Goal: Task Accomplishment & Management: Complete application form

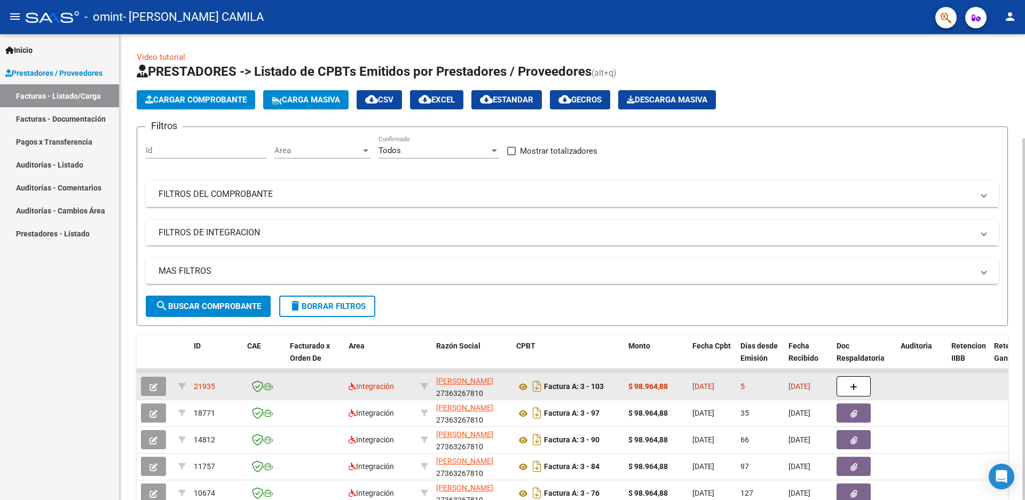
click at [155, 386] on icon "button" at bounding box center [153, 387] width 8 height 8
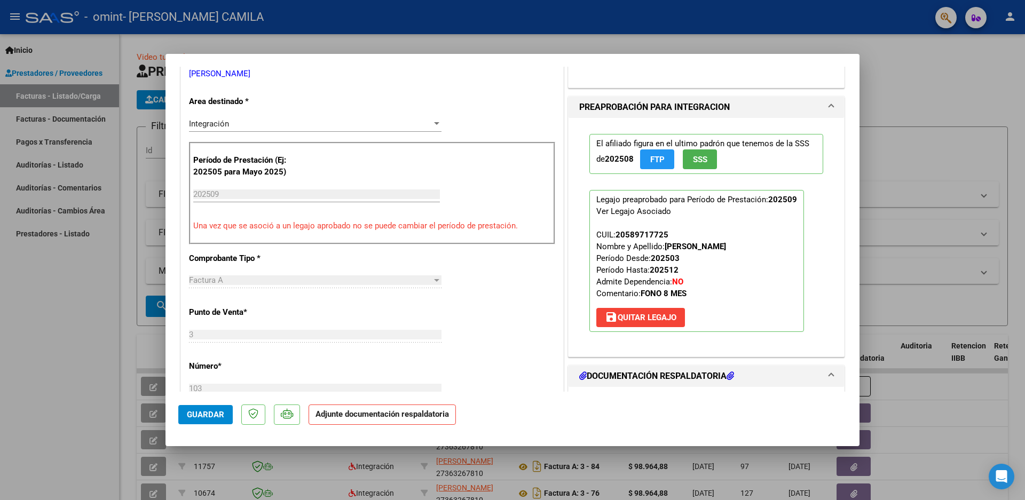
scroll to position [311, 0]
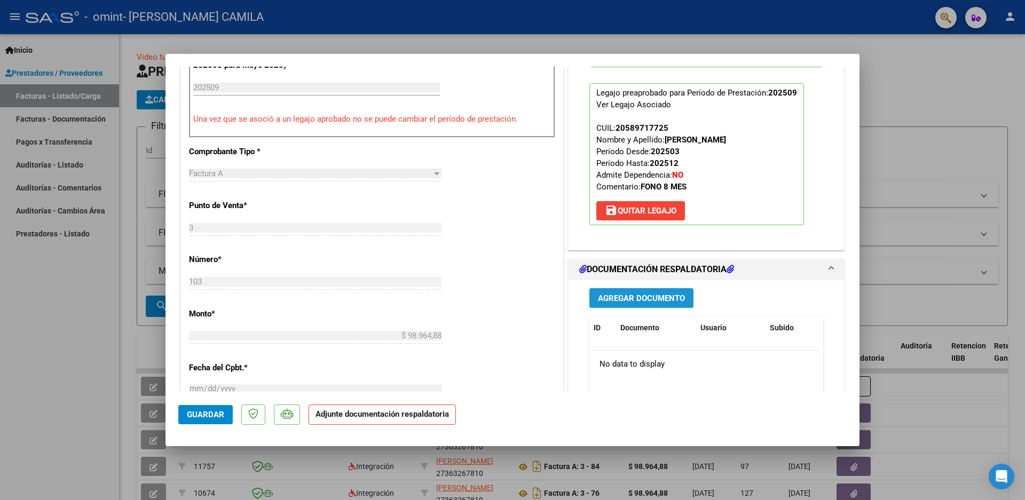
click at [629, 299] on span "Agregar Documento" at bounding box center [641, 299] width 87 height 10
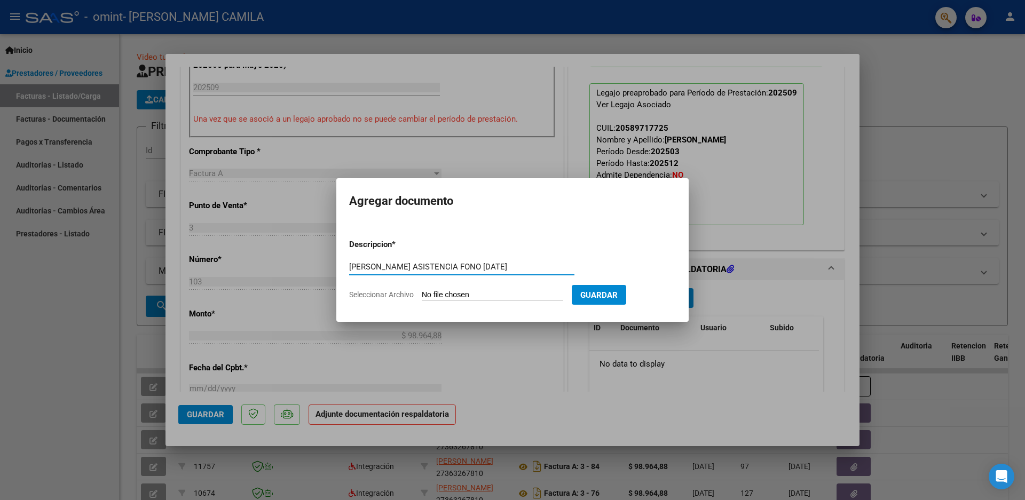
type input "REYNOSO THEO ASISTENCIA FONO SEPT 2025"
click at [466, 296] on input "Seleccionar Archivo" at bounding box center [492, 295] width 141 height 10
type input "C:\fakepath\REYNOSO THEO, PLANILLA ASISTENCIA, SEPTIEMBRE 2025.pdf"
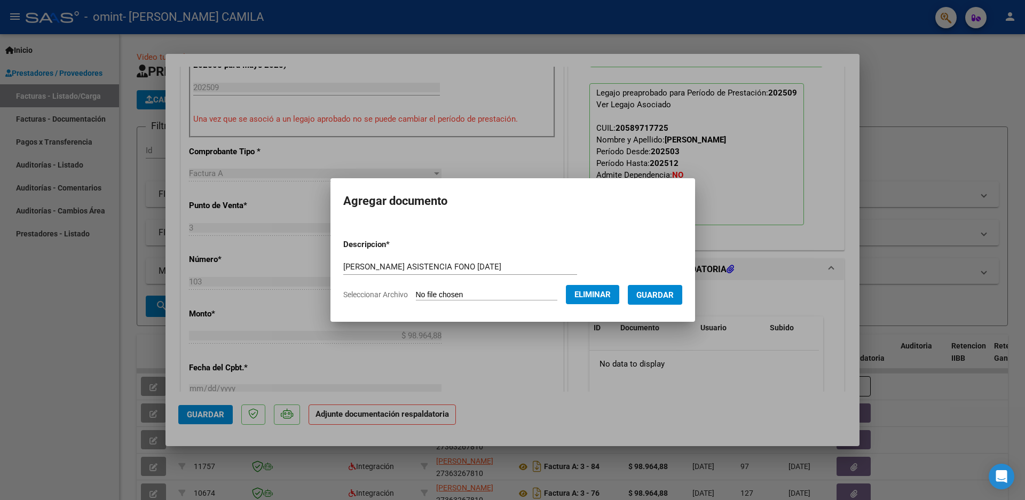
click at [663, 293] on span "Guardar" at bounding box center [654, 295] width 37 height 10
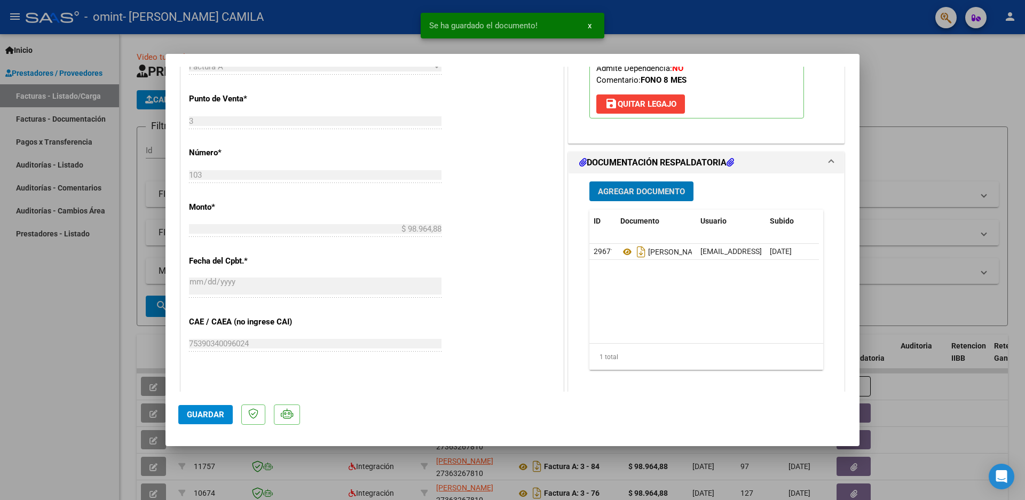
scroll to position [471, 0]
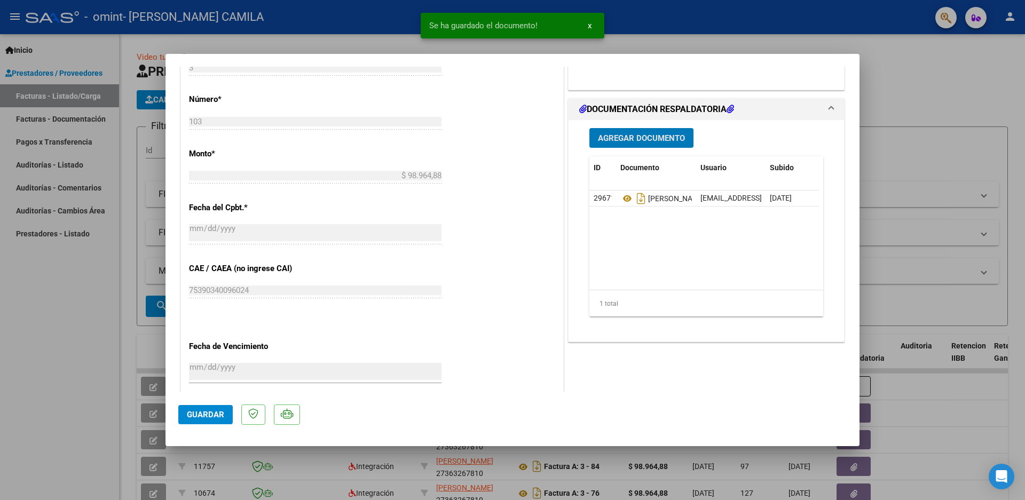
click at [204, 415] on span "Guardar" at bounding box center [205, 415] width 37 height 10
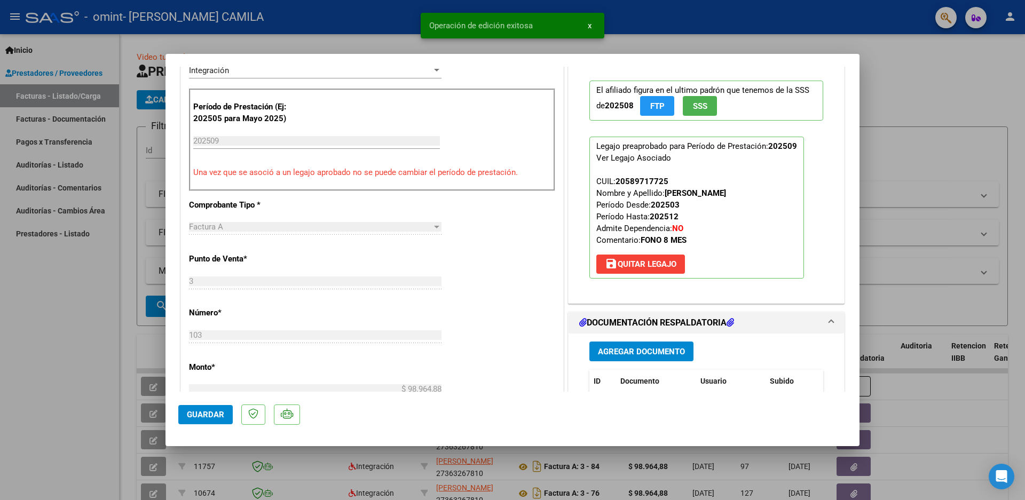
scroll to position [204, 0]
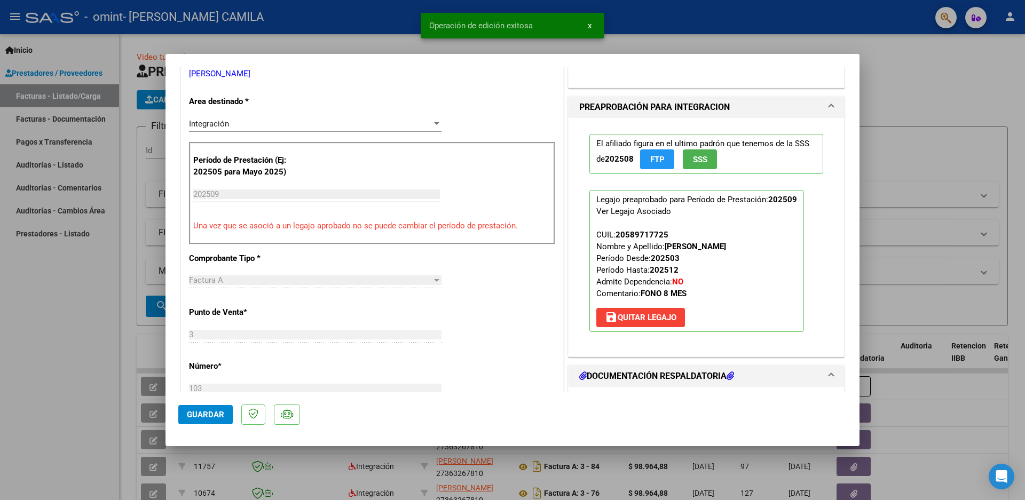
click at [73, 439] on div at bounding box center [512, 250] width 1025 height 500
type input "$ 0,00"
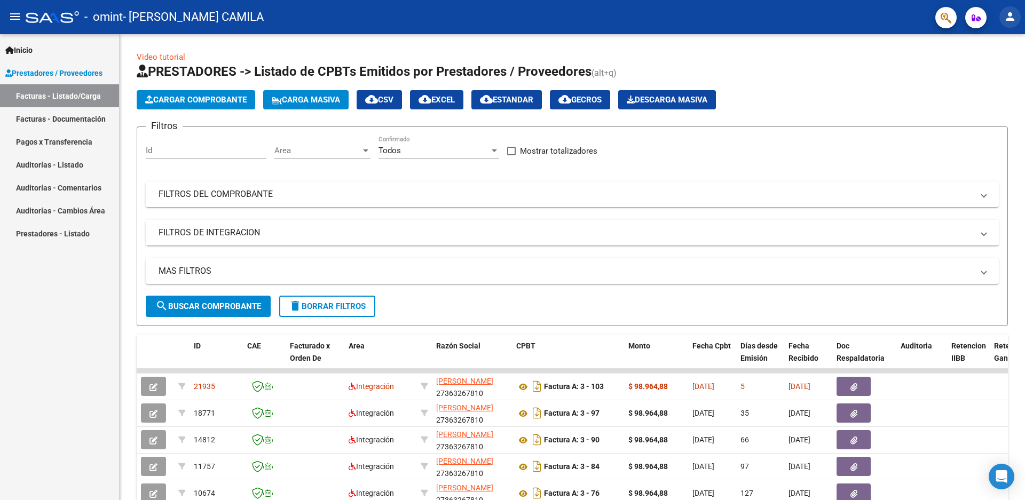
click at [1012, 15] on mat-icon "person" at bounding box center [1009, 16] width 13 height 13
click at [989, 71] on button "exit_to_app Salir" at bounding box center [987, 71] width 65 height 26
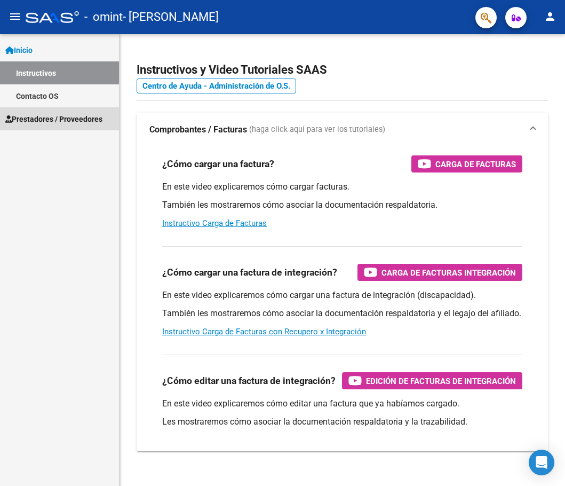
click at [60, 118] on span "Prestadores / Proveedores" at bounding box center [53, 119] width 97 height 12
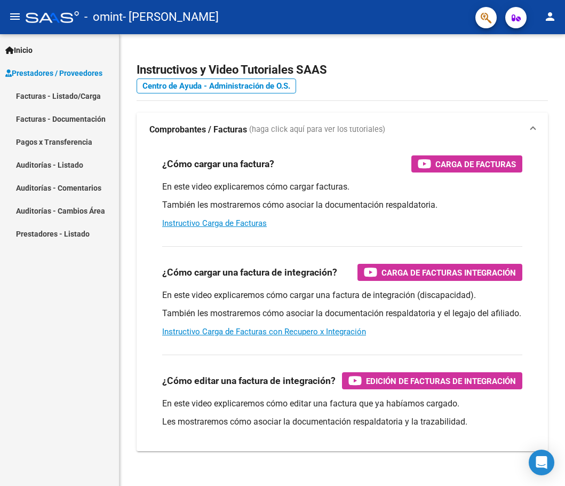
click at [58, 99] on link "Facturas - Listado/Carga" at bounding box center [59, 95] width 119 height 23
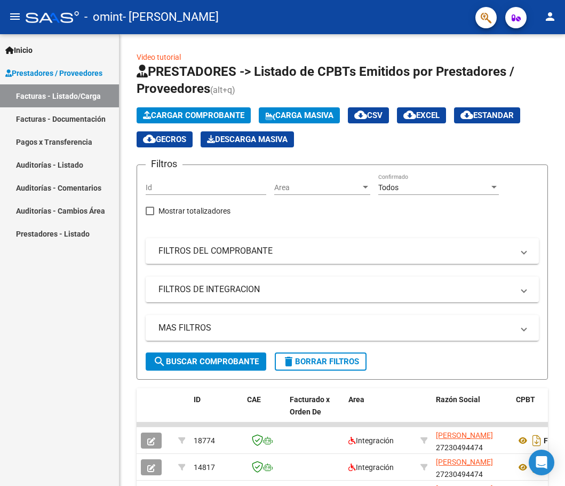
click at [70, 411] on div "Inicio Instructivos Contacto OS Prestadores / Proveedores Facturas - Listado/Ca…" at bounding box center [59, 259] width 119 height 451
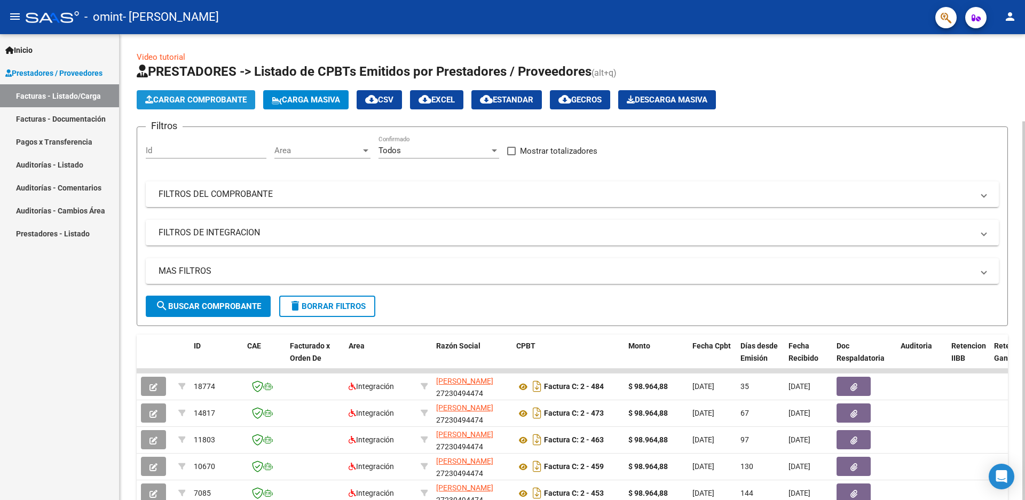
click at [209, 101] on span "Cargar Comprobante" at bounding box center [195, 100] width 101 height 10
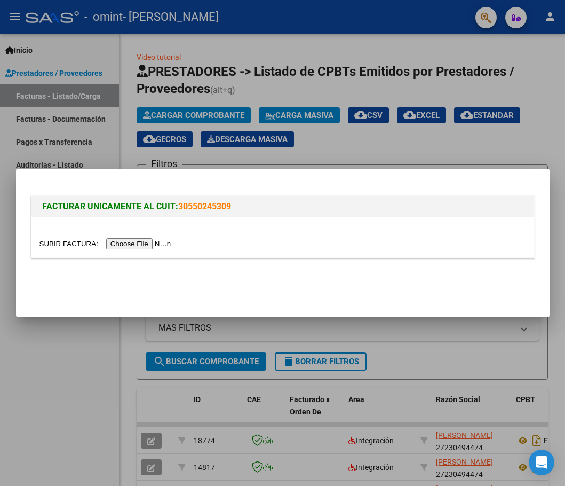
click at [158, 239] on input "file" at bounding box center [106, 243] width 135 height 11
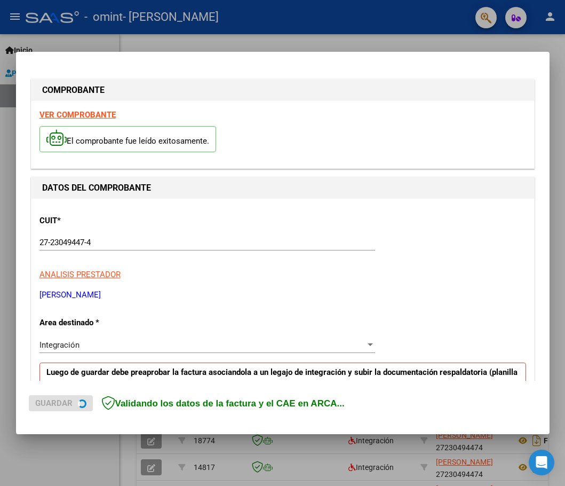
scroll to position [214, 0]
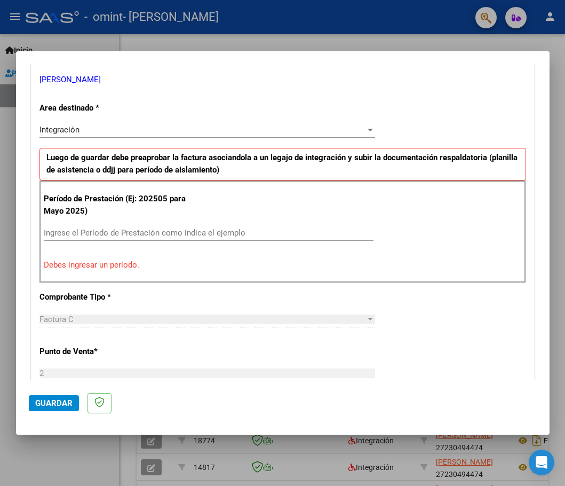
click at [163, 236] on input "Ingrese el Período de Prestación como indica el ejemplo" at bounding box center [209, 233] width 330 height 10
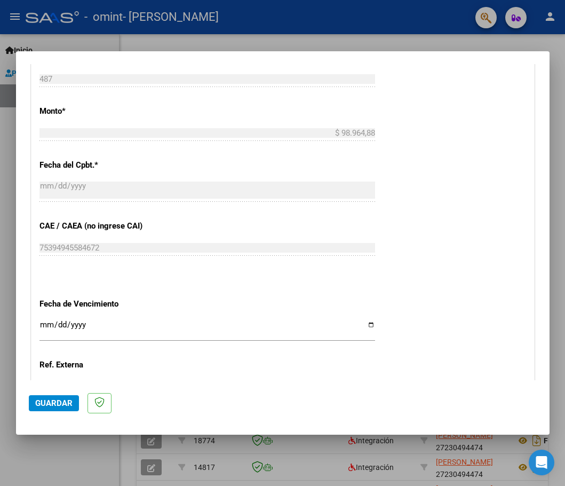
scroll to position [588, 0]
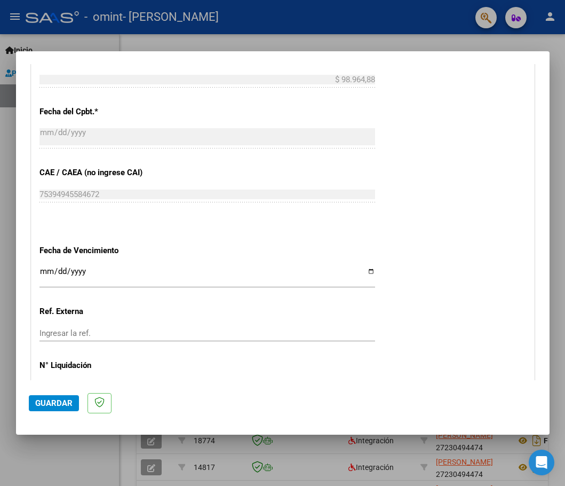
type input "202509"
click at [366, 267] on input "Ingresar la fecha" at bounding box center [207, 275] width 336 height 17
type input "[DATE]"
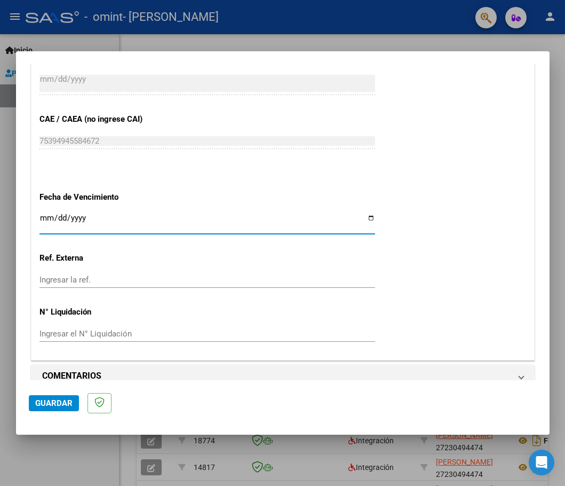
scroll to position [643, 0]
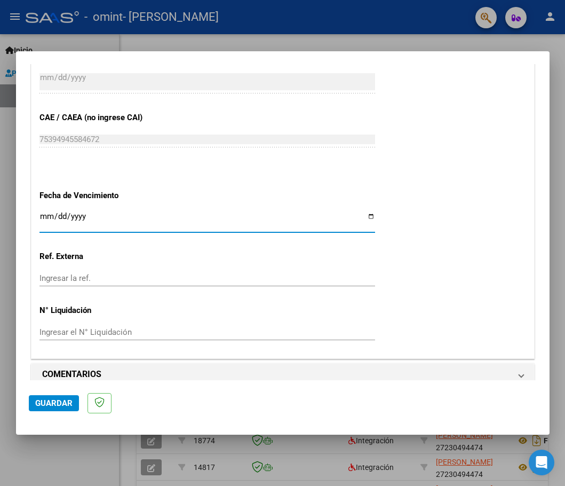
click at [54, 402] on span "Guardar" at bounding box center [53, 403] width 37 height 10
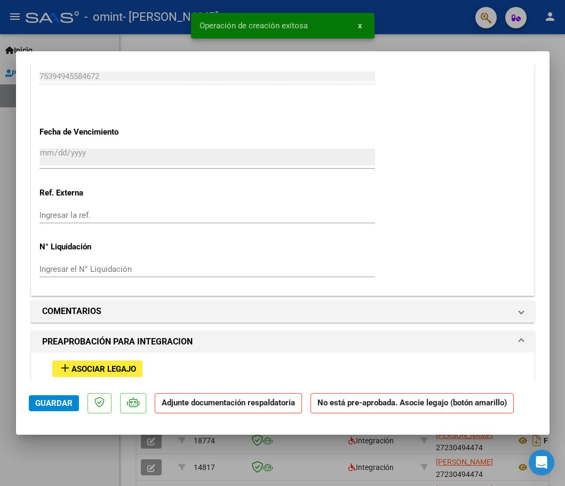
scroll to position [800, 0]
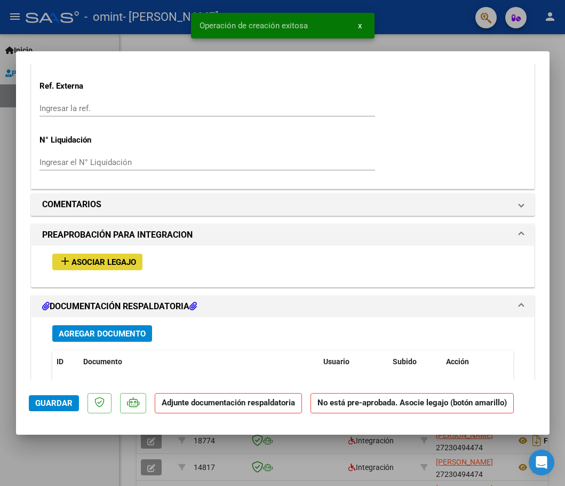
click at [62, 255] on mat-icon "add" at bounding box center [65, 261] width 13 height 13
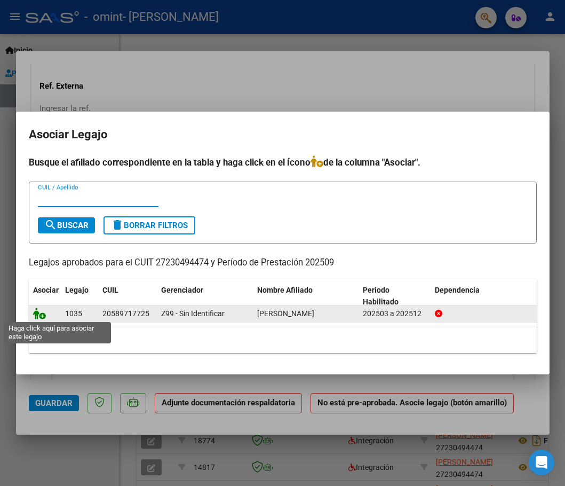
click at [37, 314] on icon at bounding box center [39, 313] width 13 height 12
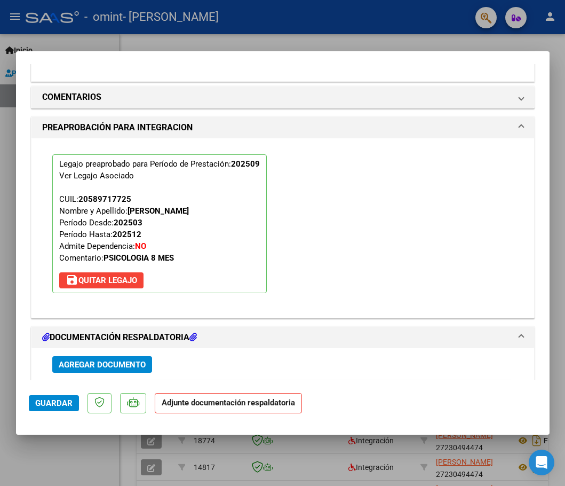
scroll to position [989, 0]
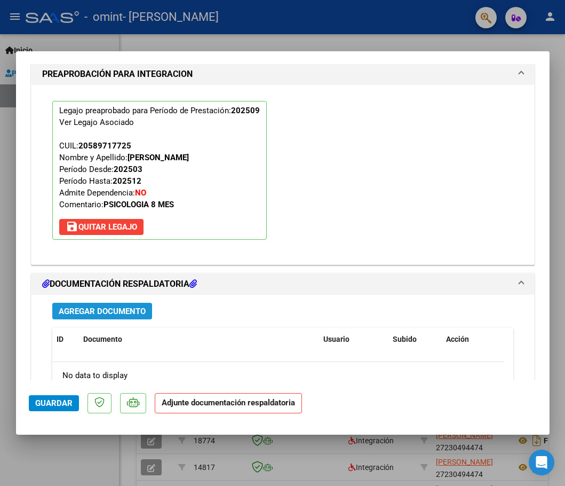
click at [98, 306] on span "Agregar Documento" at bounding box center [102, 311] width 87 height 10
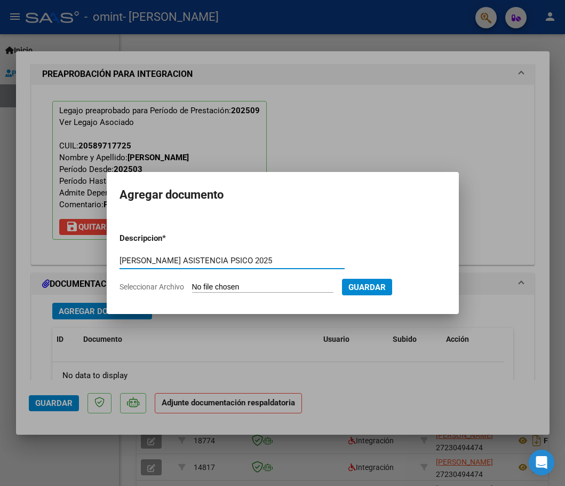
click at [251, 261] on input "[PERSON_NAME] ASISTENCIA PSICO 2025" at bounding box center [232, 261] width 225 height 10
type input "[PERSON_NAME] ASISTENCIA PSICO [DATE]"
click at [266, 291] on input "Seleccionar Archivo" at bounding box center [262, 287] width 141 height 10
type input "C:\fakepath\[PERSON_NAME], PLANILLA DE ASISTENCIA.pdf"
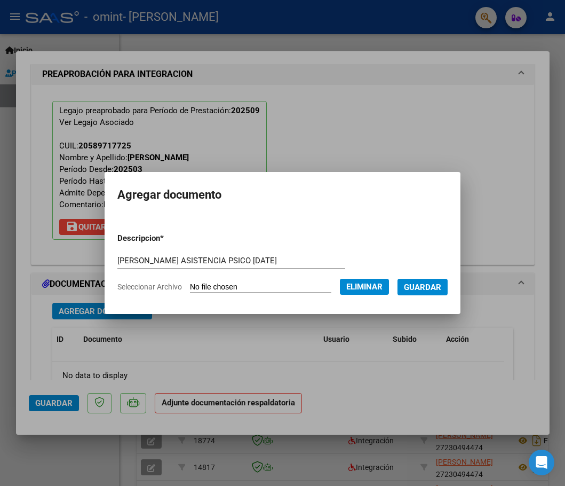
click at [418, 289] on span "Guardar" at bounding box center [422, 287] width 37 height 10
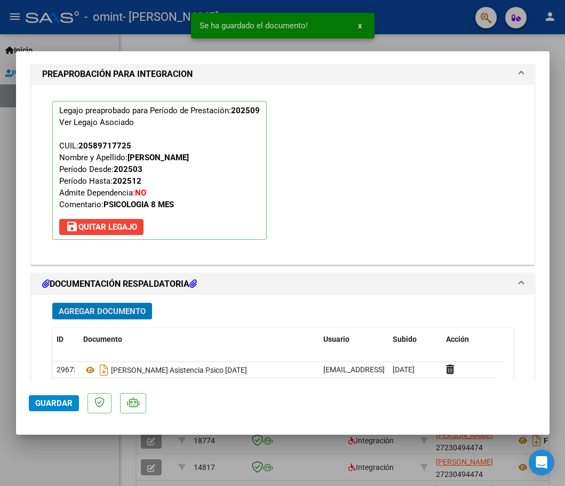
scroll to position [1096, 0]
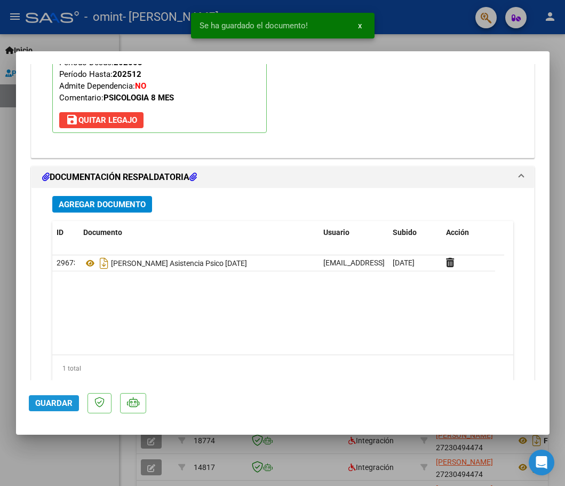
click at [48, 401] on span "Guardar" at bounding box center [53, 403] width 37 height 10
click at [78, 447] on div at bounding box center [282, 243] width 565 height 486
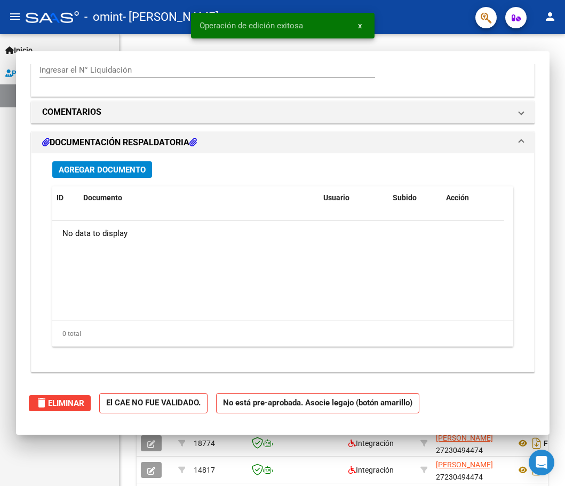
scroll to position [0, 0]
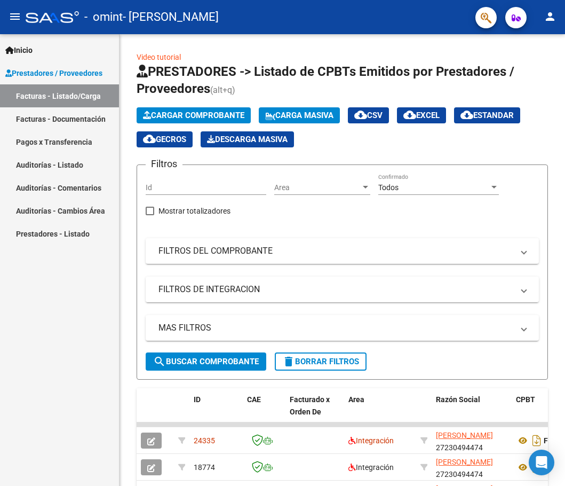
click at [59, 324] on div "Inicio Instructivos Contacto OS Prestadores / Proveedores Facturas - Listado/Ca…" at bounding box center [59, 259] width 119 height 451
click at [550, 14] on mat-icon "person" at bounding box center [550, 16] width 13 height 13
click at [519, 73] on button "exit_to_app Salir" at bounding box center [528, 71] width 65 height 26
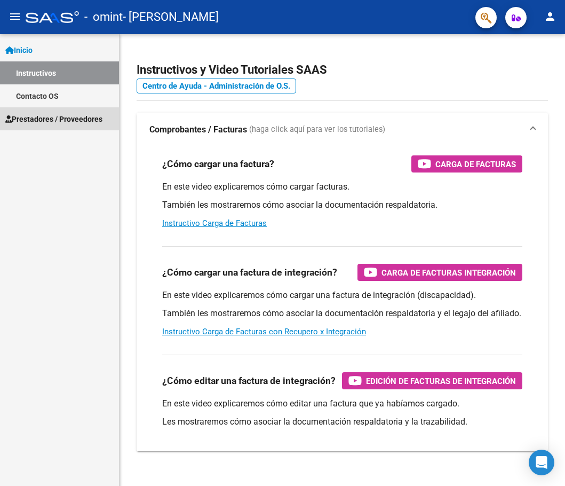
click at [20, 117] on span "Prestadores / Proveedores" at bounding box center [53, 119] width 97 height 12
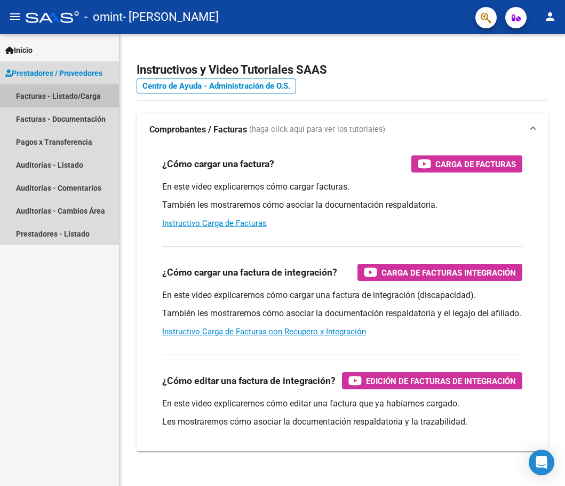
click at [37, 98] on link "Facturas - Listado/Carga" at bounding box center [59, 95] width 119 height 23
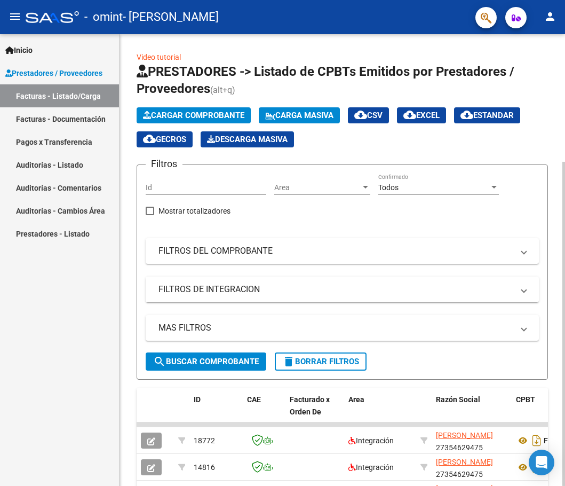
scroll to position [54, 0]
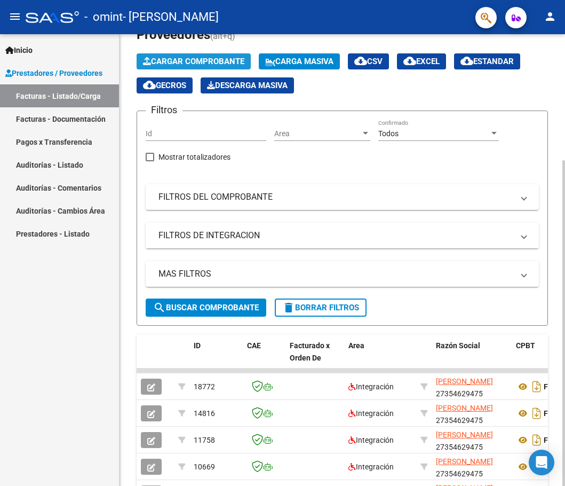
click at [205, 61] on span "Cargar Comprobante" at bounding box center [193, 62] width 101 height 10
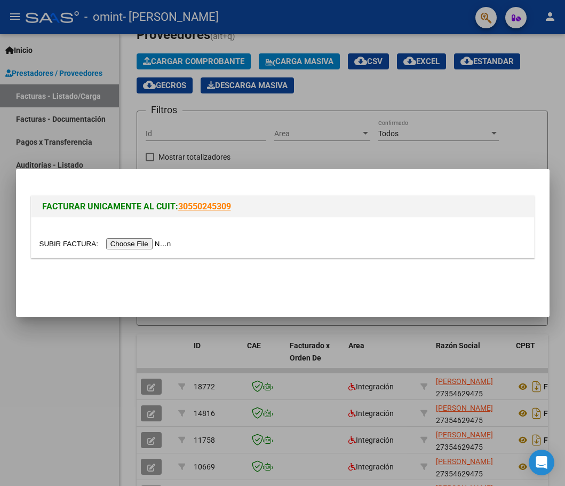
click at [156, 242] on input "file" at bounding box center [106, 243] width 135 height 11
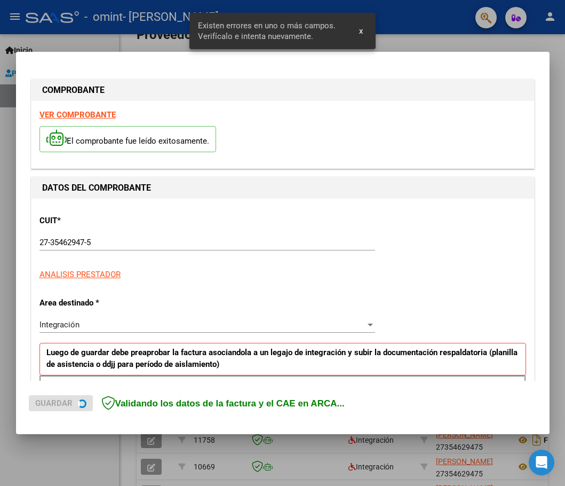
scroll to position [194, 0]
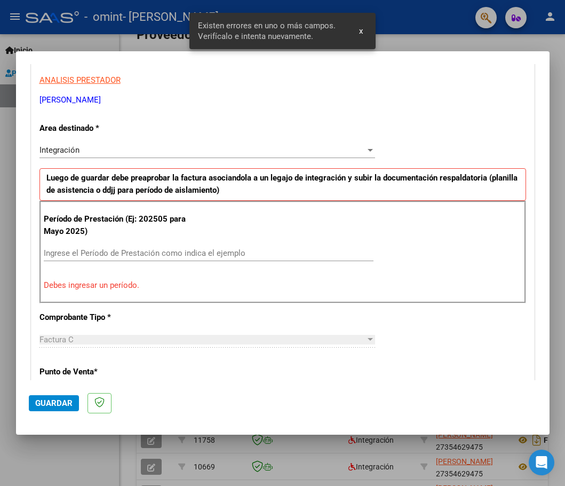
click at [146, 253] on input "Ingrese el Período de Prestación como indica el ejemplo" at bounding box center [209, 253] width 330 height 10
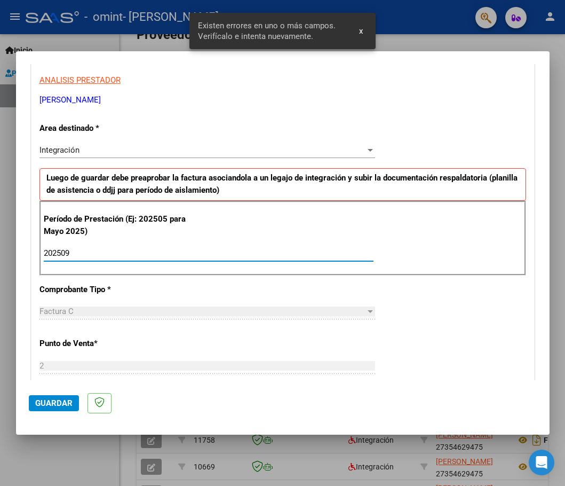
type input "202509"
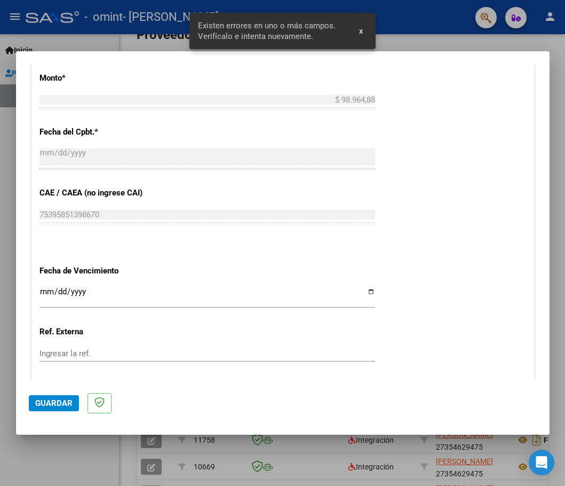
scroll to position [621, 0]
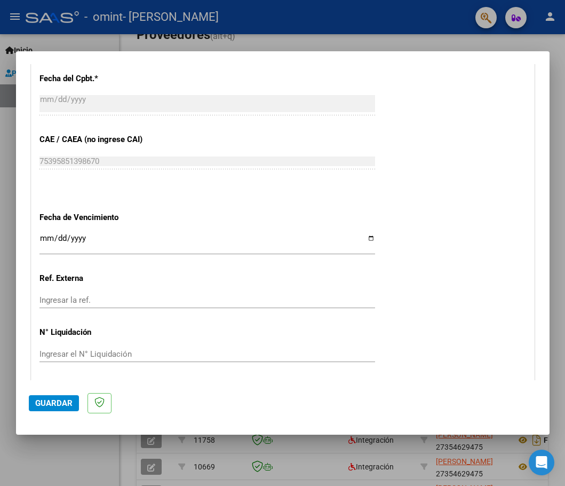
click at [364, 234] on input "Ingresar la fecha" at bounding box center [207, 242] width 336 height 17
type input "[DATE]"
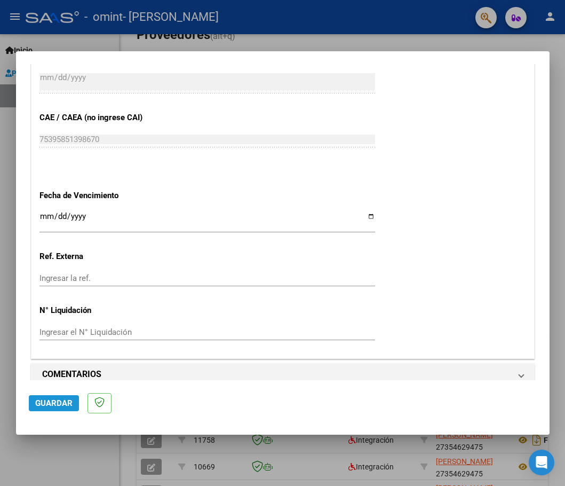
click at [55, 399] on span "Guardar" at bounding box center [53, 403] width 37 height 10
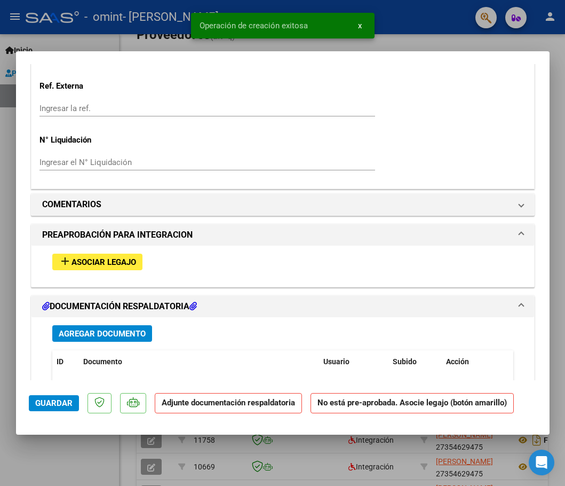
scroll to position [854, 0]
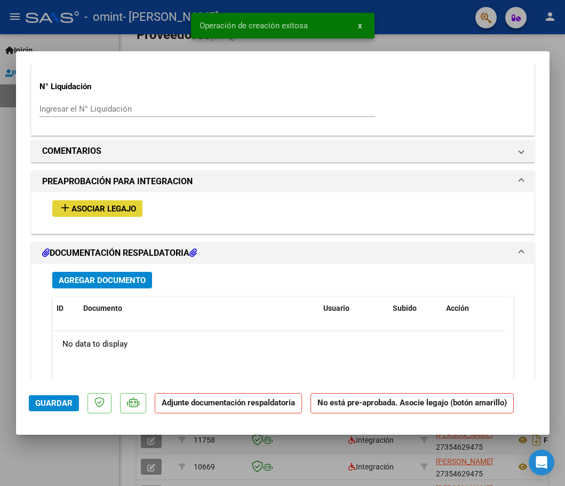
click at [57, 200] on button "add Asociar Legajo" at bounding box center [97, 208] width 90 height 17
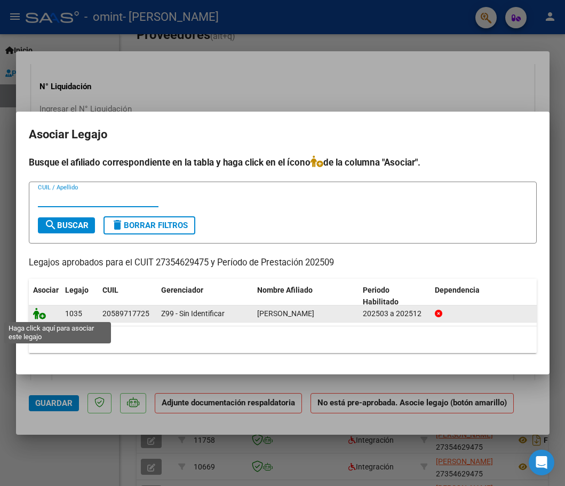
click at [40, 315] on icon at bounding box center [39, 313] width 13 height 12
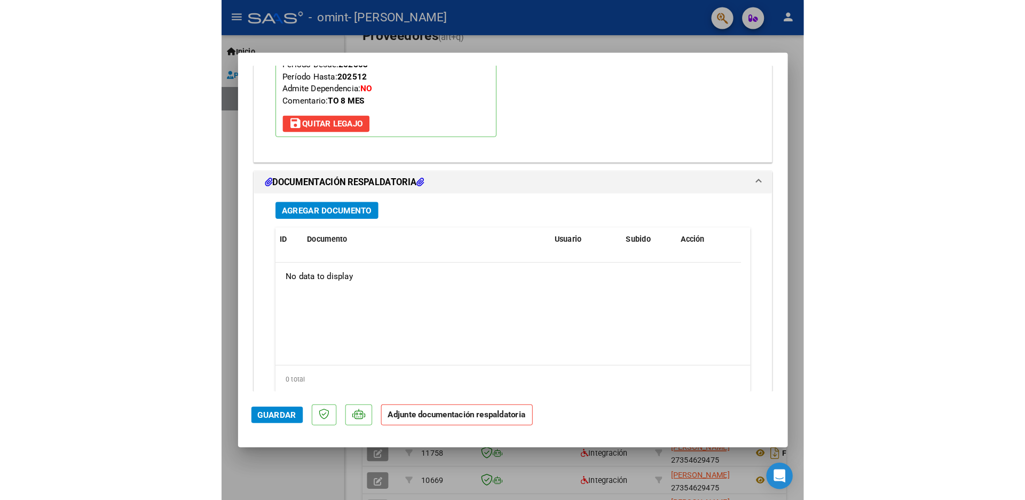
scroll to position [1117, 0]
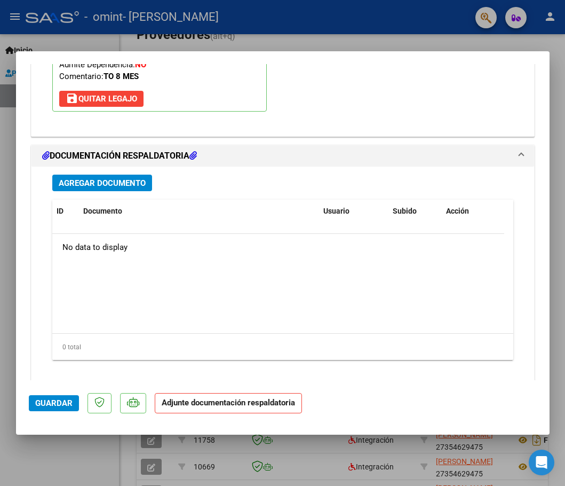
click at [89, 178] on span "Agregar Documento" at bounding box center [102, 183] width 87 height 10
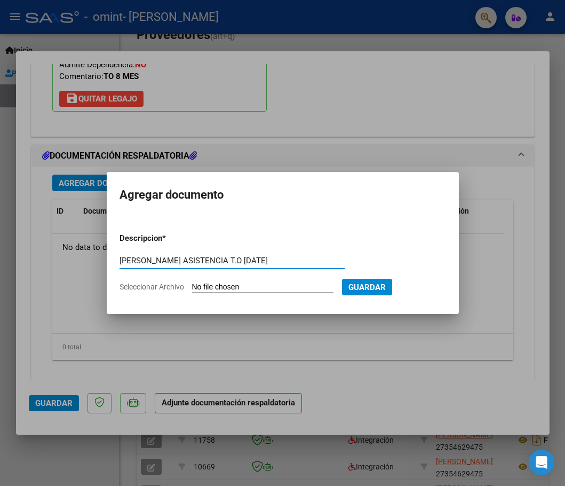
type input "REYNOSO THEO ASISTENCIA T.O SEPT 2025"
click at [264, 284] on input "Seleccionar Archivo" at bounding box center [262, 287] width 141 height 10
type input "C:\fakepath\[PERSON_NAME], PLANILLA DE ASISTENCIA.pdf"
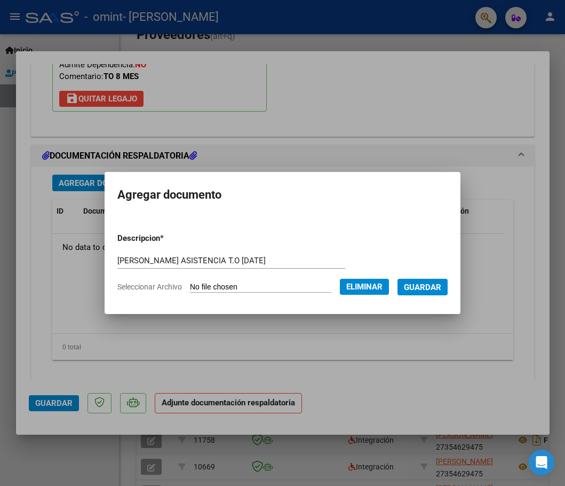
click at [427, 284] on span "Guardar" at bounding box center [422, 287] width 37 height 10
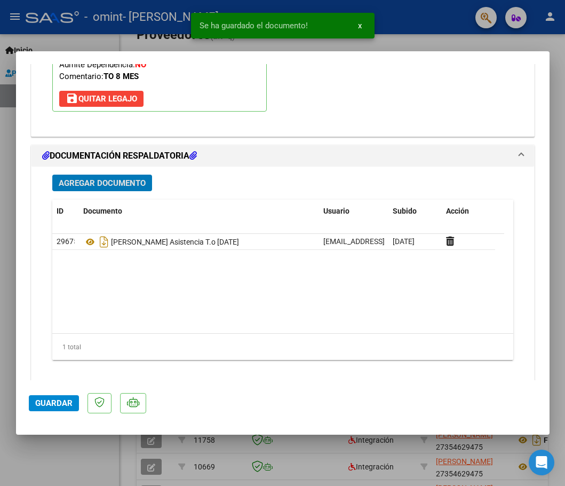
click at [55, 398] on span "Guardar" at bounding box center [53, 403] width 37 height 10
click at [81, 454] on div at bounding box center [282, 243] width 565 height 486
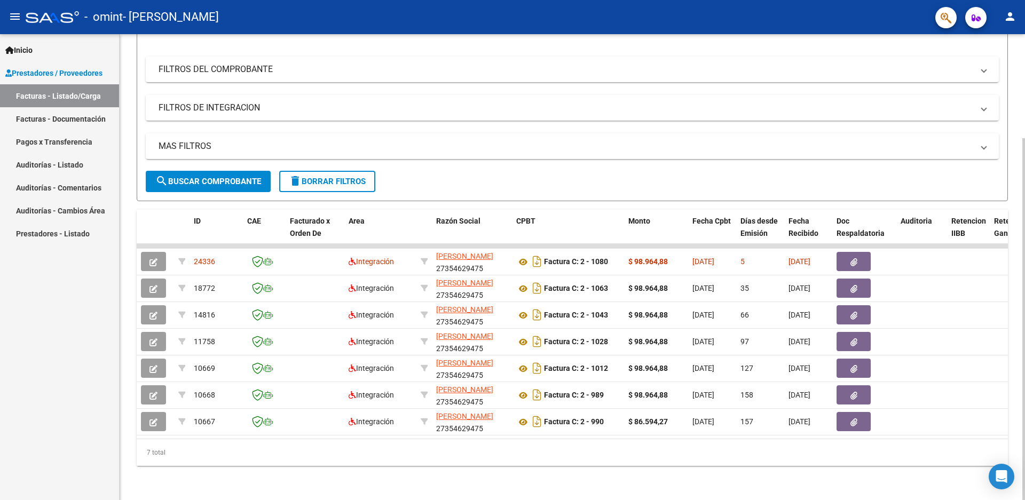
scroll to position [0, 0]
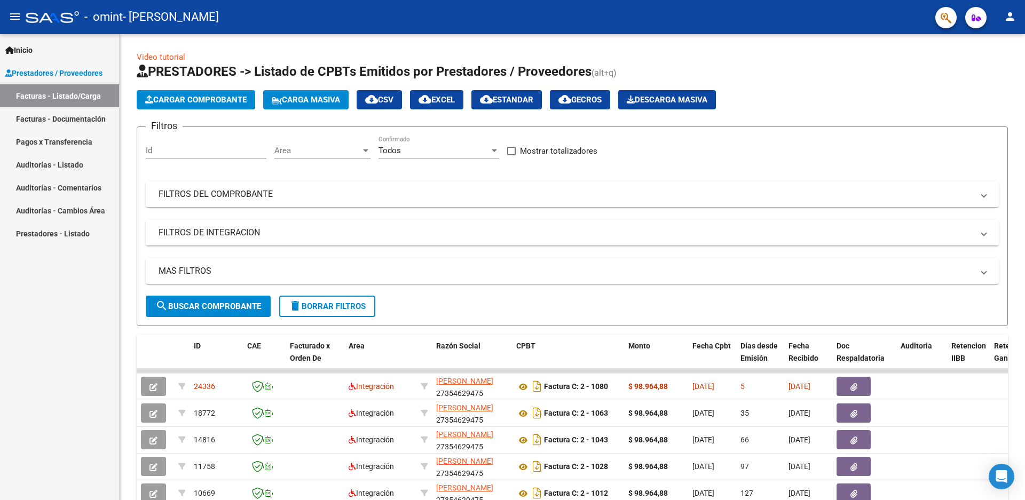
click at [565, 10] on mat-icon "person" at bounding box center [1009, 16] width 13 height 13
click at [565, 72] on mat-icon "exit_to_app" at bounding box center [970, 70] width 13 height 13
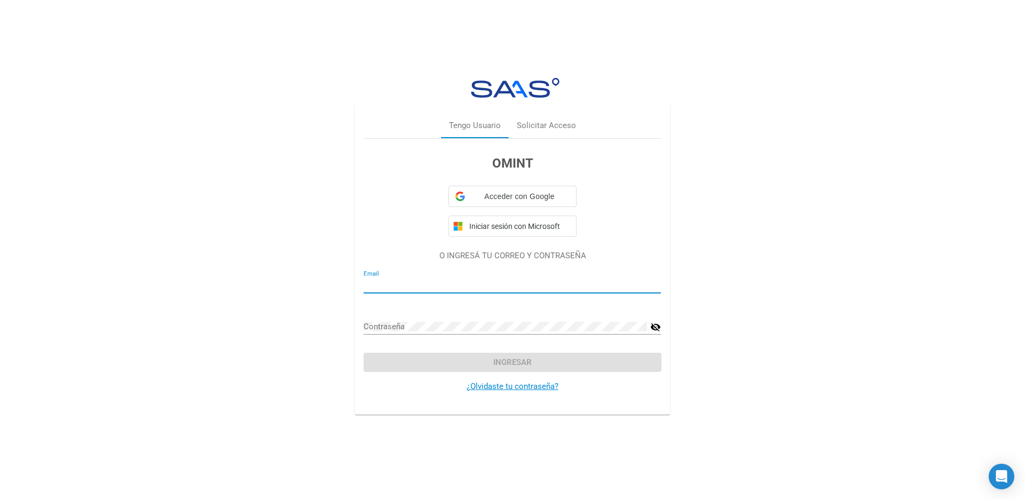
type input "va_ojeda@hotmail.com"
